Goal: Information Seeking & Learning: Find specific fact

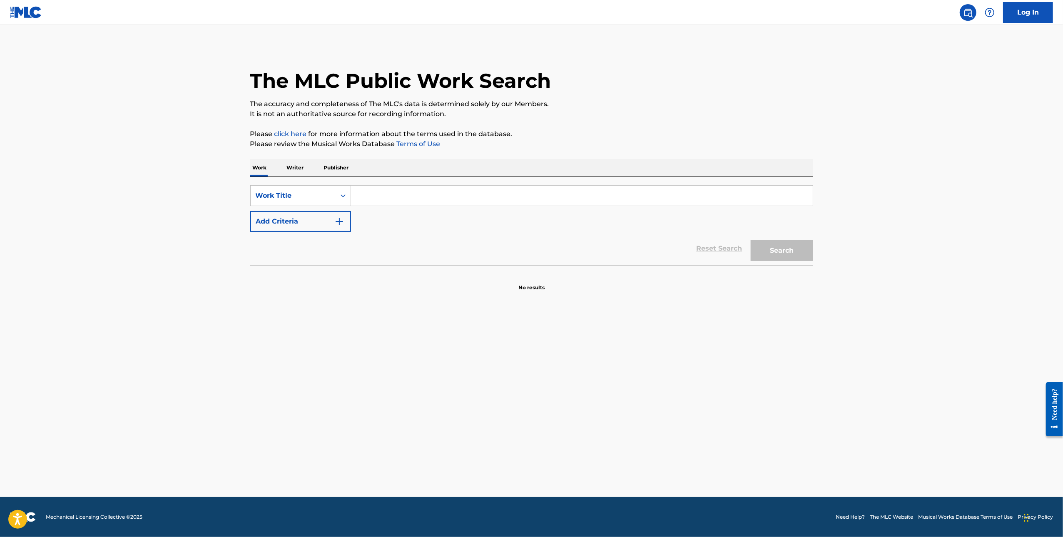
click at [429, 182] on div "SearchWithCriteria1bd147fd-68d4-49cf-9684-01f36da5fd52 Work Title Add Criteria …" at bounding box center [531, 221] width 563 height 88
click at [420, 191] on input "Search Form" at bounding box center [582, 196] width 462 height 20
type input "Hammer"
click at [323, 218] on button "Add Criteria" at bounding box center [300, 221] width 101 height 21
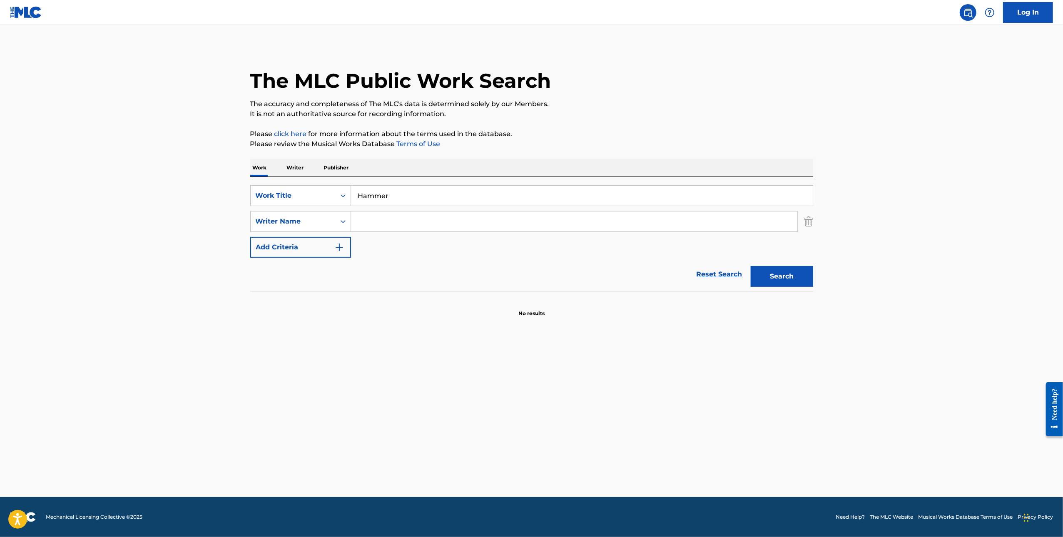
click at [386, 218] on input "Search Form" at bounding box center [574, 222] width 446 height 20
type input "[PERSON_NAME] [PERSON_NAME]"
click at [751, 266] on button "Search" at bounding box center [782, 276] width 62 height 21
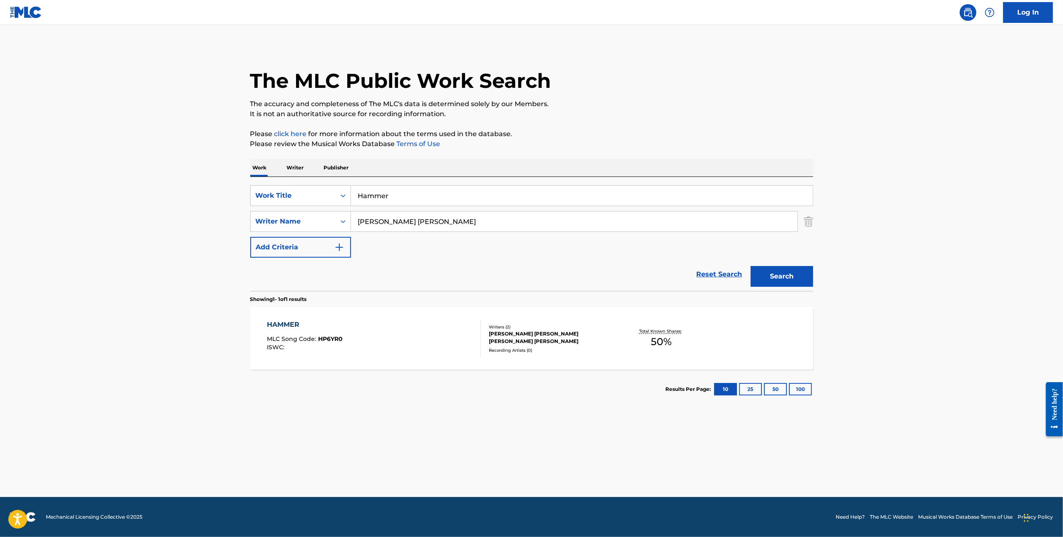
click at [486, 346] on div "Writers ( 2 ) [PERSON_NAME] [PERSON_NAME] [PERSON_NAME] [PERSON_NAME] Recording…" at bounding box center [548, 339] width 134 height 30
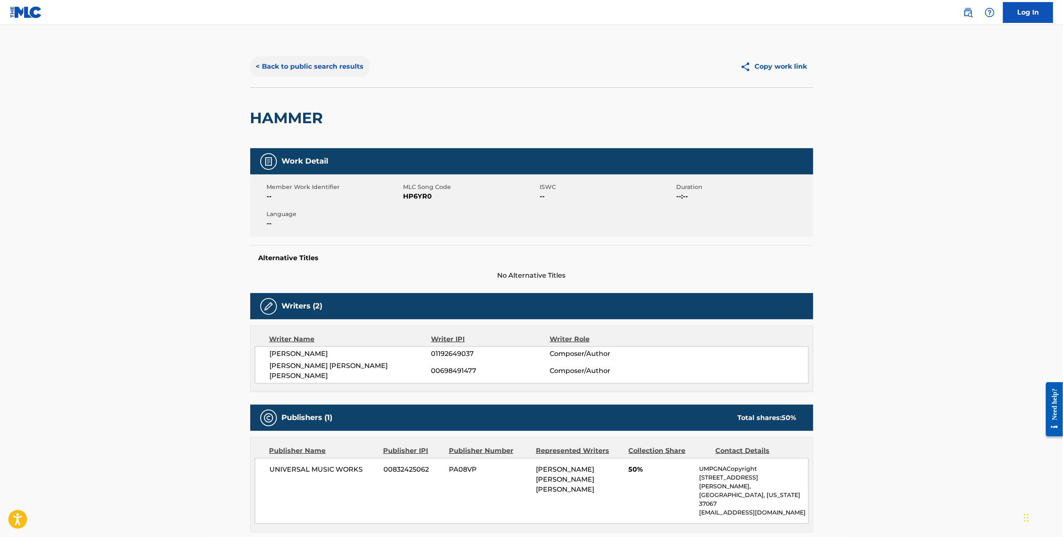
click at [303, 70] on button "< Back to public search results" at bounding box center [309, 66] width 119 height 21
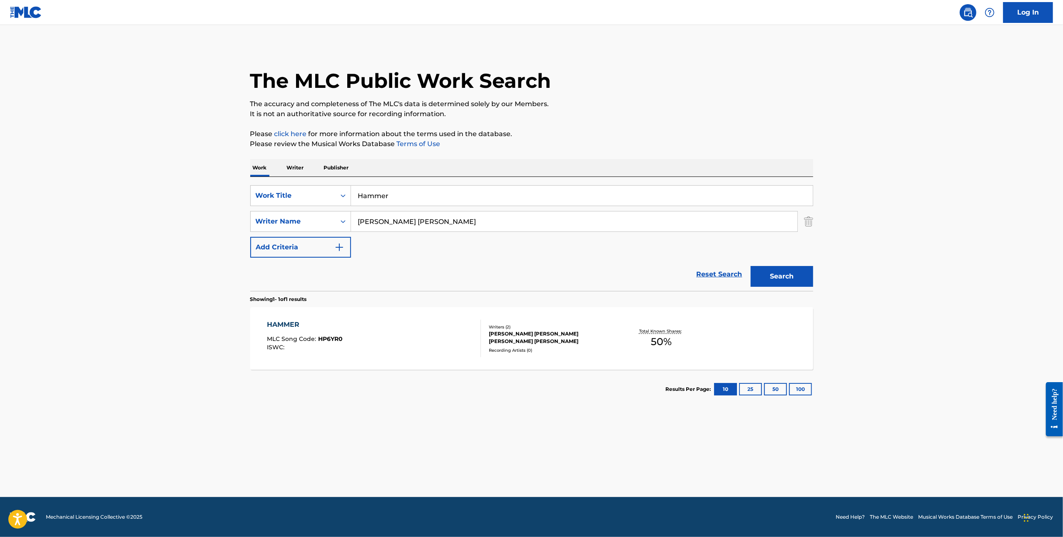
click at [403, 195] on input "Hammer" at bounding box center [582, 196] width 462 height 20
type input "Tennis Court"
click at [751, 266] on button "Search" at bounding box center [782, 276] width 62 height 21
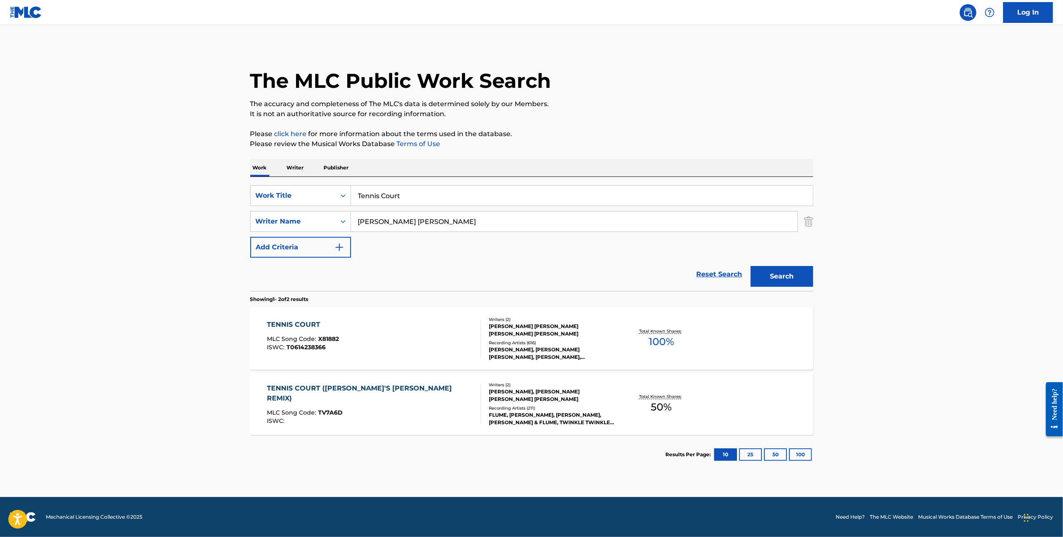
click at [523, 348] on div "[PERSON_NAME], [PERSON_NAME] [PERSON_NAME], [PERSON_NAME], [PERSON_NAME],[PERSO…" at bounding box center [552, 353] width 126 height 15
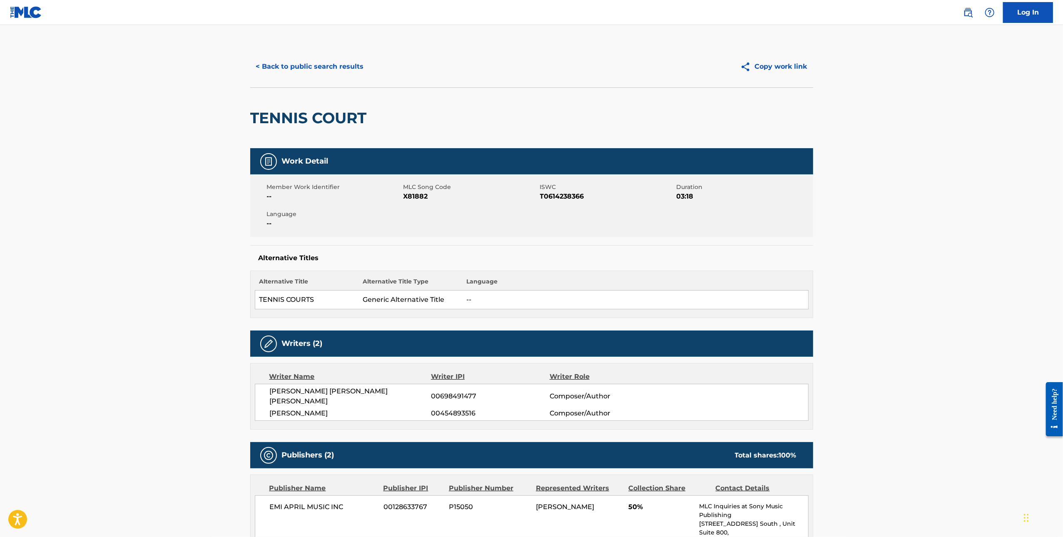
click at [316, 79] on div "< Back to public search results Copy work link" at bounding box center [531, 67] width 563 height 42
click at [316, 68] on button "< Back to public search results" at bounding box center [309, 66] width 119 height 21
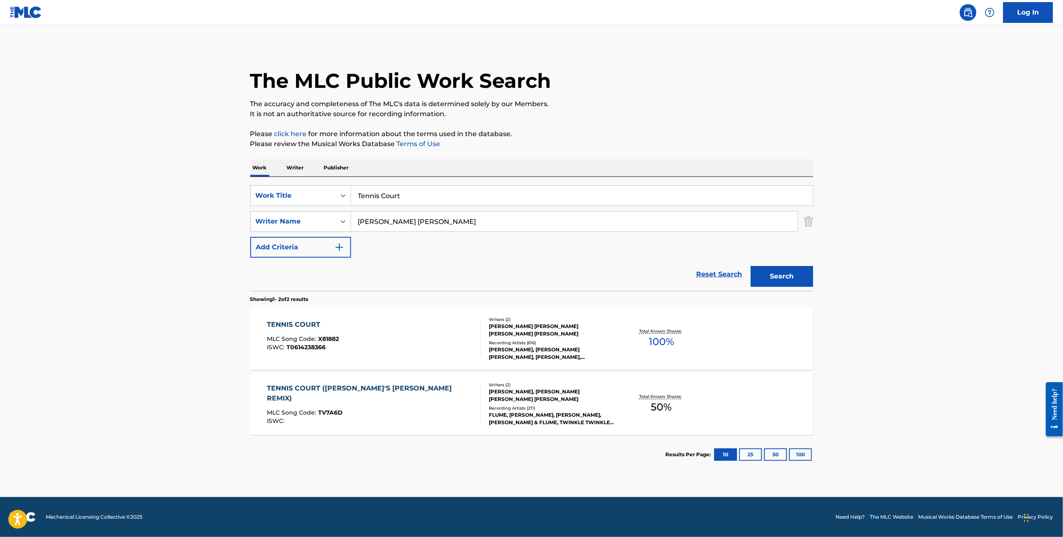
click at [413, 204] on input "Tennis Court" at bounding box center [582, 196] width 462 height 20
type input "Ribs"
click at [751, 266] on button "Search" at bounding box center [782, 276] width 62 height 21
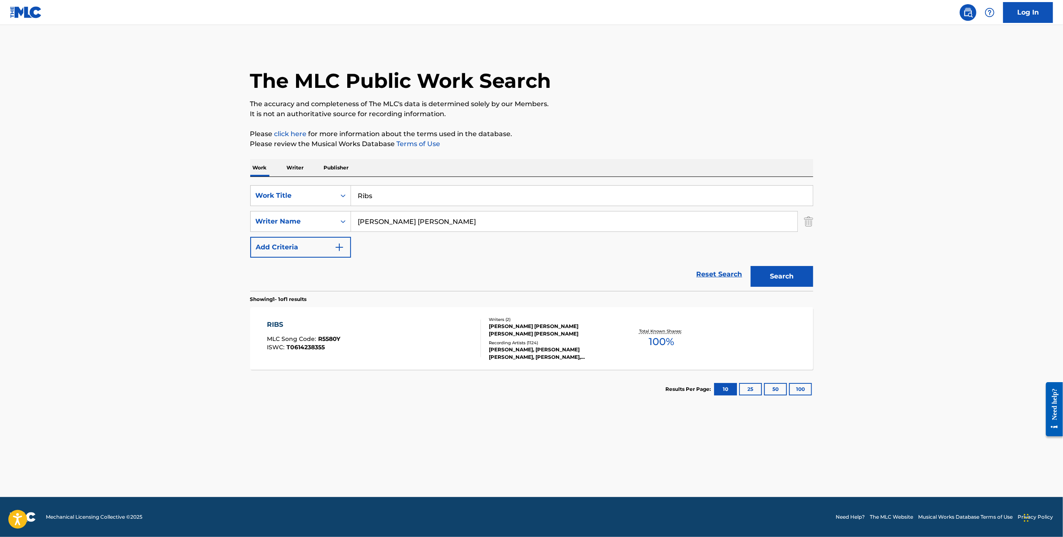
click at [481, 337] on div "Writers ( 2 ) [PERSON_NAME] [PERSON_NAME] [PERSON_NAME] [PERSON_NAME] Recording…" at bounding box center [548, 338] width 134 height 45
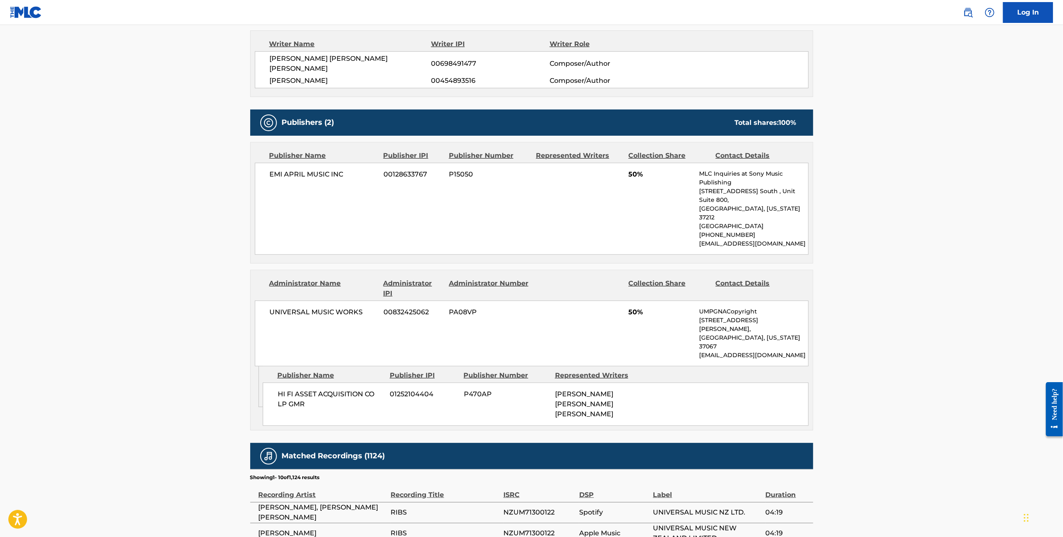
scroll to position [307, 0]
